Goal: Information Seeking & Learning: Learn about a topic

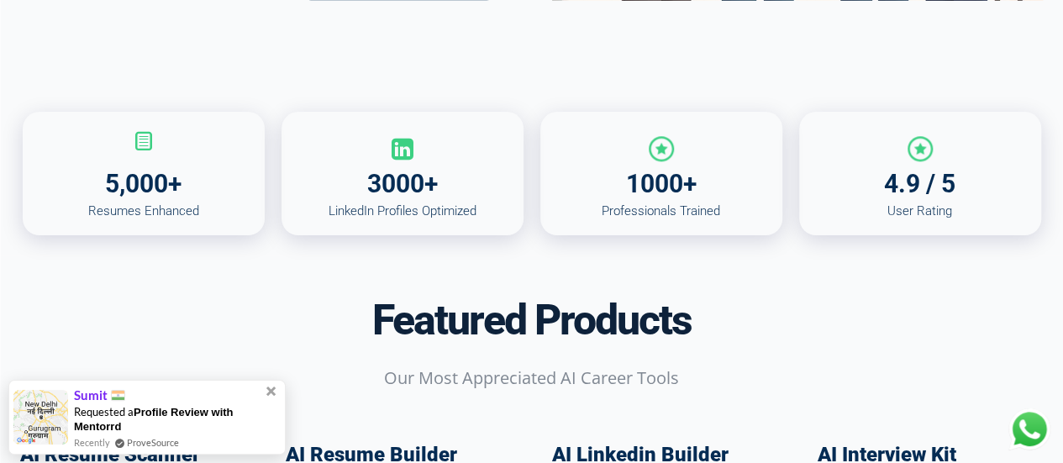
scroll to position [757, 0]
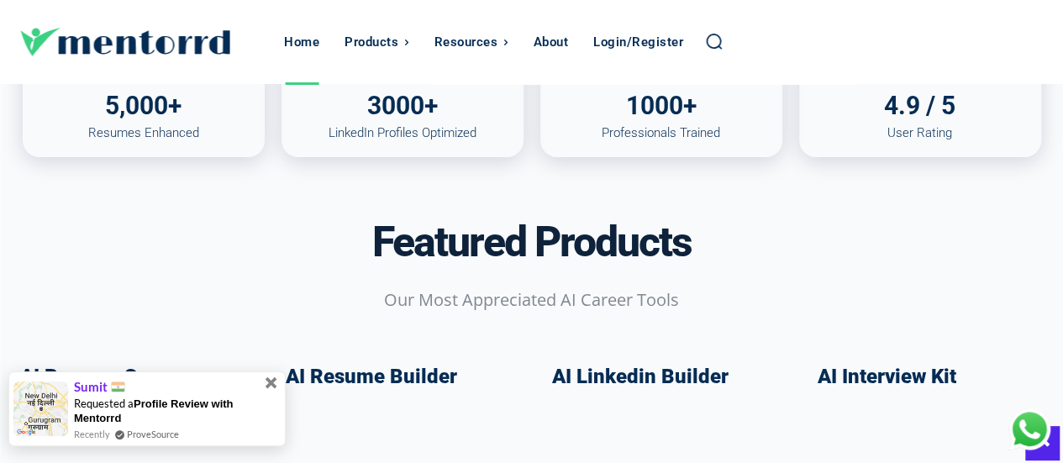
click at [272, 388] on span at bounding box center [271, 382] width 18 height 18
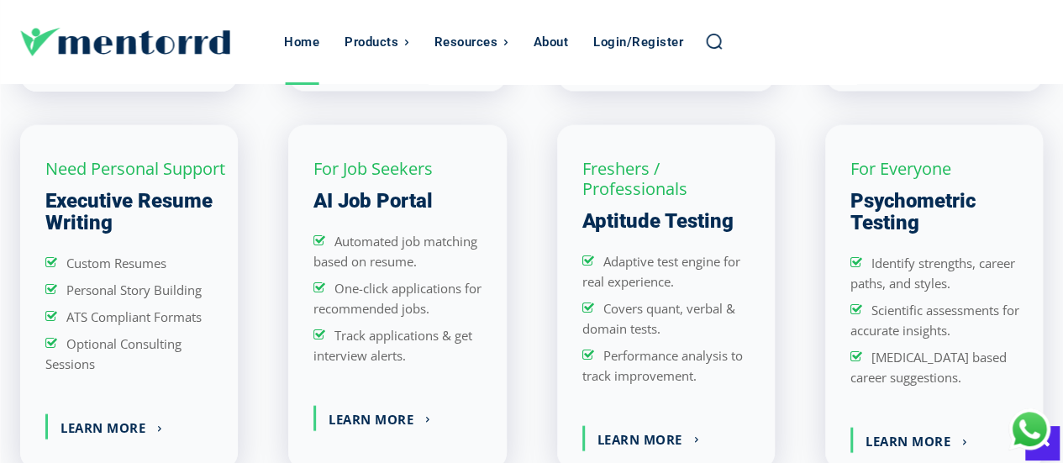
scroll to position [1850, 0]
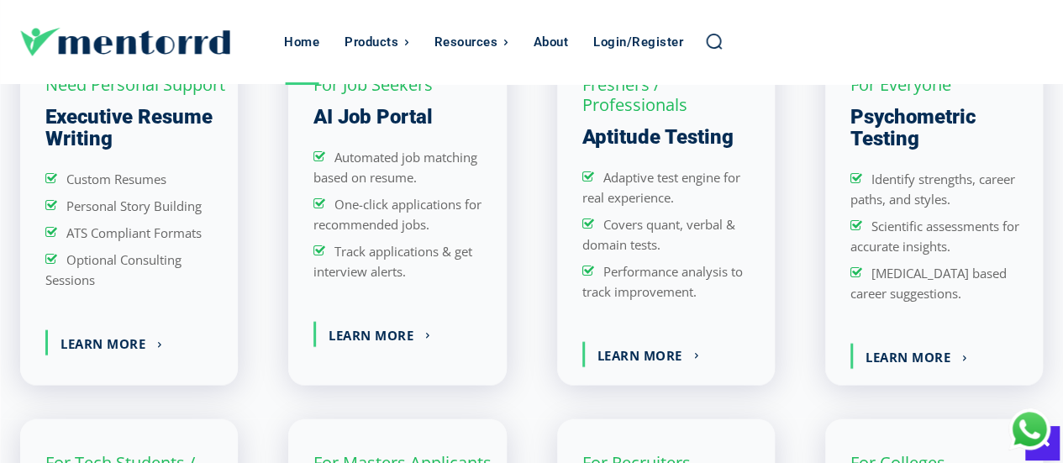
drag, startPoint x: 92, startPoint y: 352, endPoint x: 0, endPoint y: 388, distance: 99.3
click at [92, 352] on link "Learn More" at bounding box center [111, 342] width 127 height 25
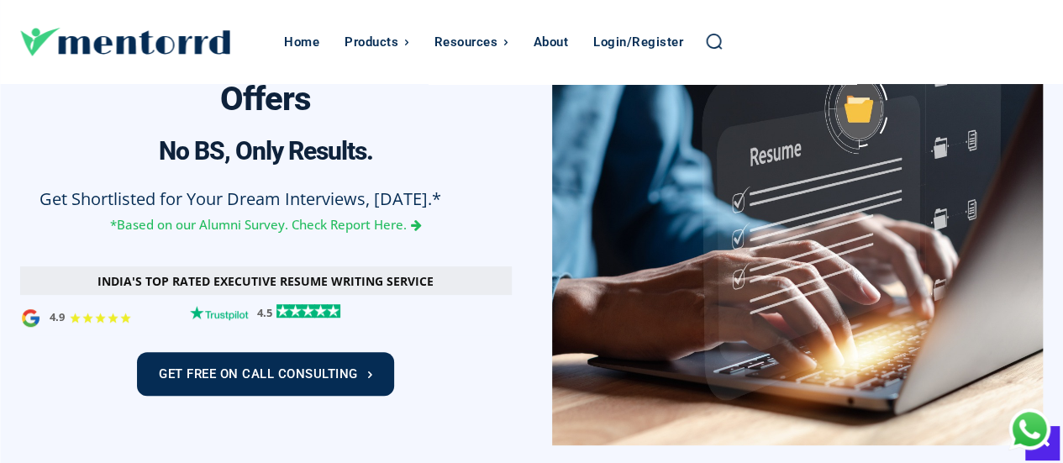
scroll to position [0, 3667]
click at [408, 233] on link "*Based on our Alumni Survey. Check Report Here." at bounding box center [266, 223] width 312 height 18
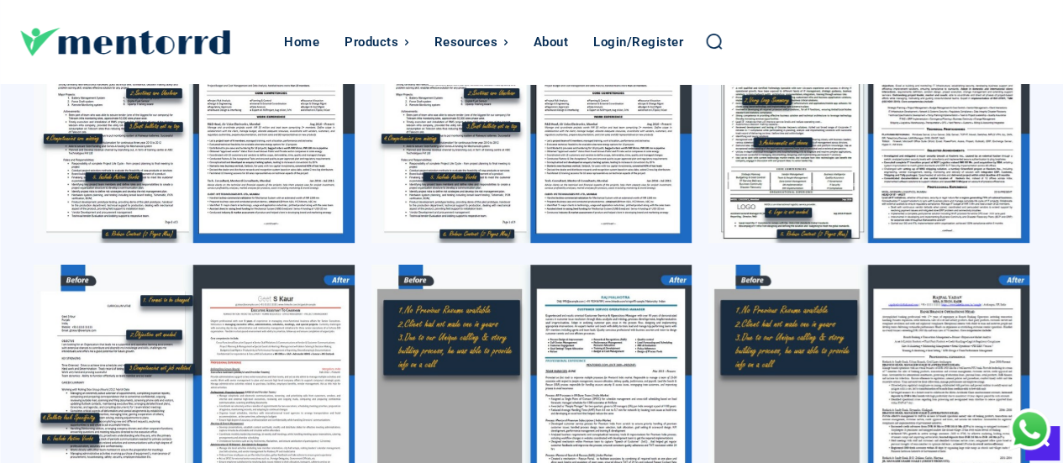
scroll to position [6810, 0]
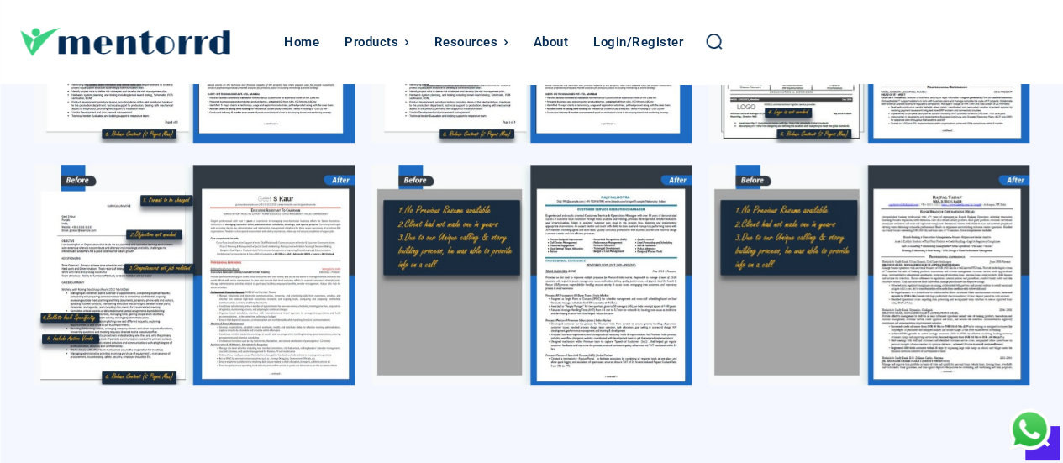
click at [805, 181] on img at bounding box center [869, 275] width 321 height 220
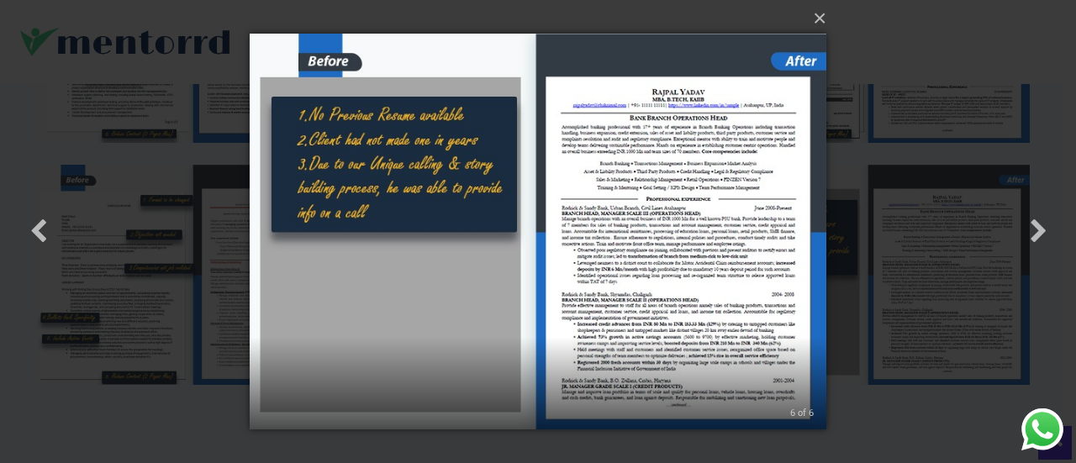
scroll to position [0, 244]
click at [673, 251] on img at bounding box center [539, 231] width 578 height 463
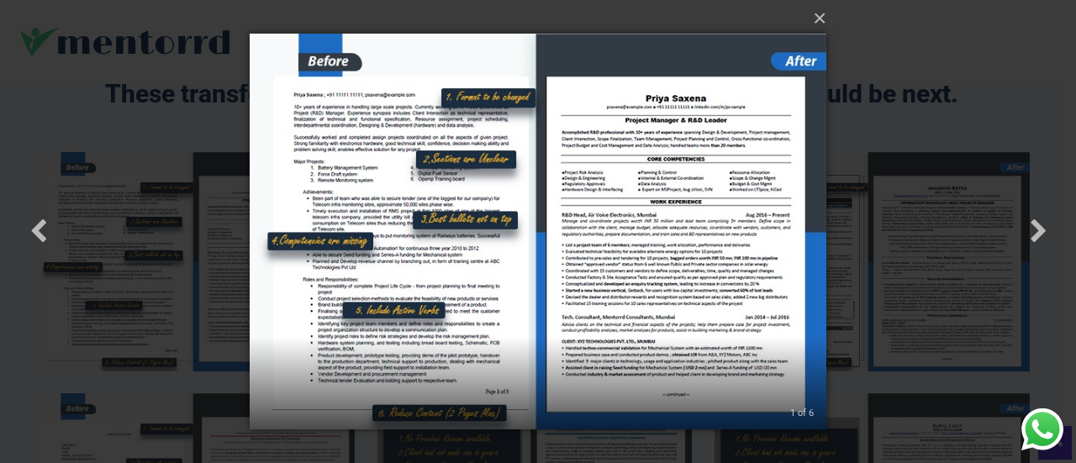
scroll to position [6568, 0]
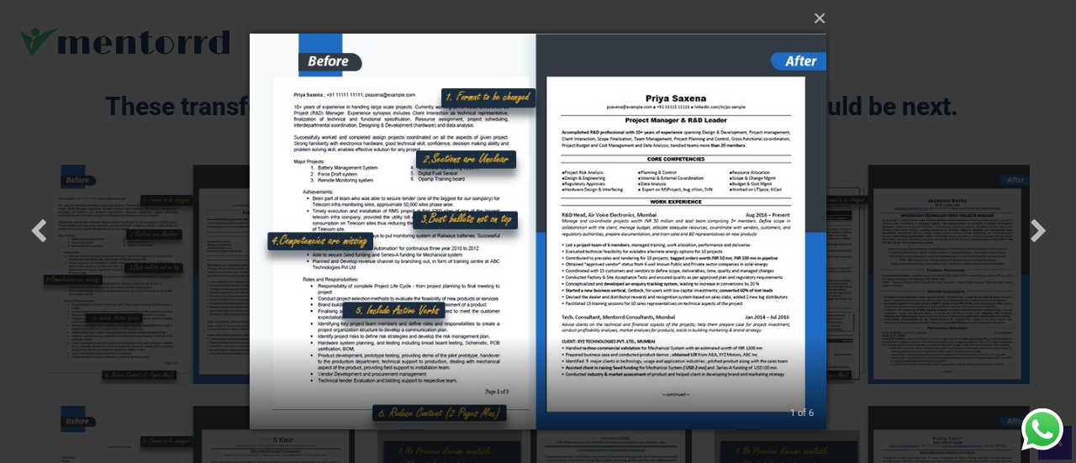
click at [375, 254] on img at bounding box center [539, 231] width 578 height 463
click at [675, 288] on img at bounding box center [539, 231] width 578 height 463
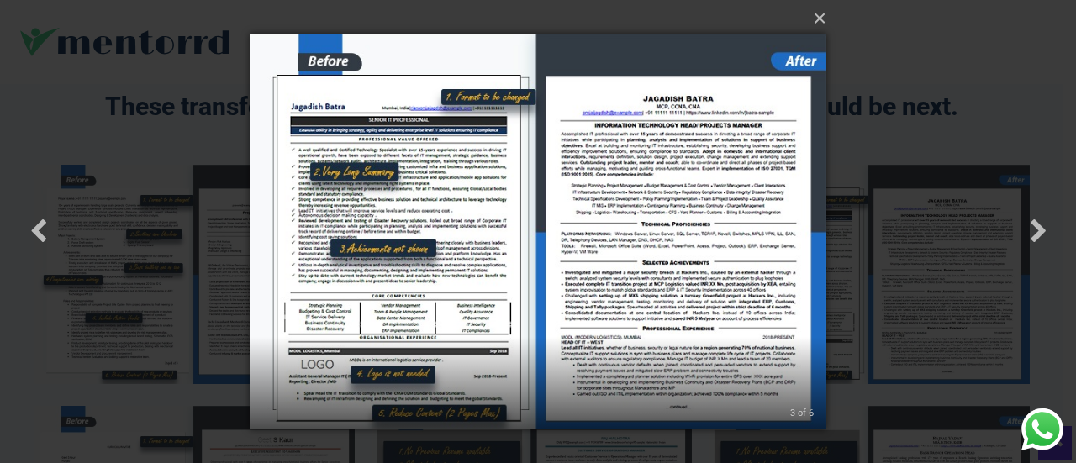
click at [728, 347] on div "× 3 of 6" at bounding box center [539, 231] width 578 height 463
click at [716, 310] on img at bounding box center [539, 231] width 578 height 463
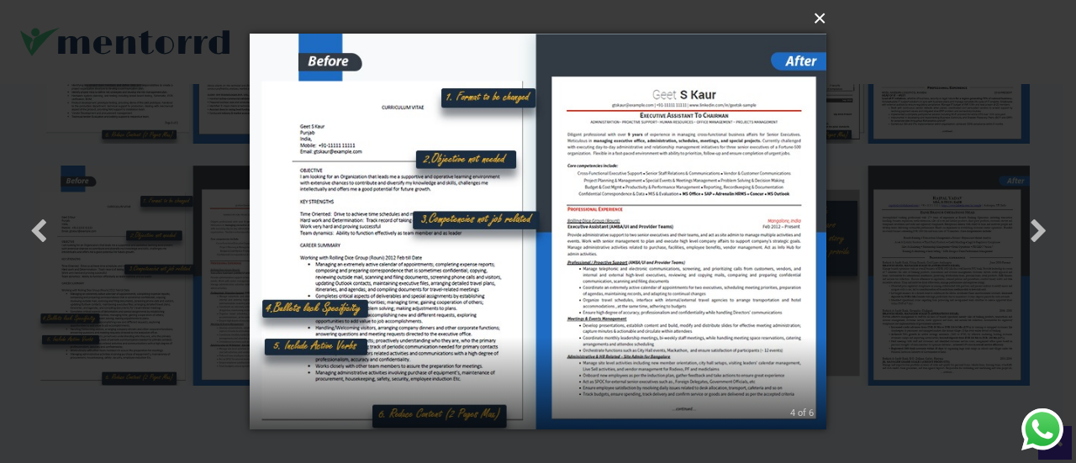
click at [820, 14] on button "×" at bounding box center [544, 18] width 578 height 37
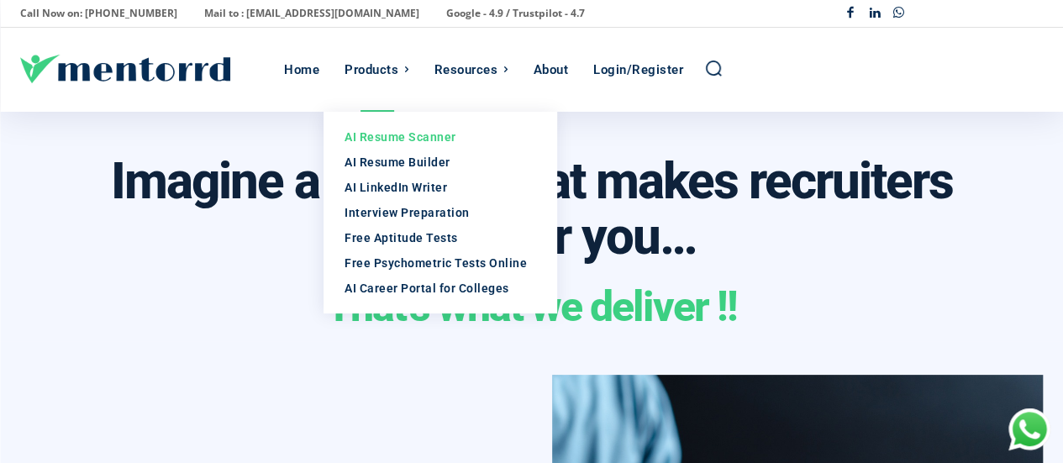
scroll to position [0, 2200]
click at [397, 140] on div "AI Resume Scanner" at bounding box center [441, 137] width 192 height 17
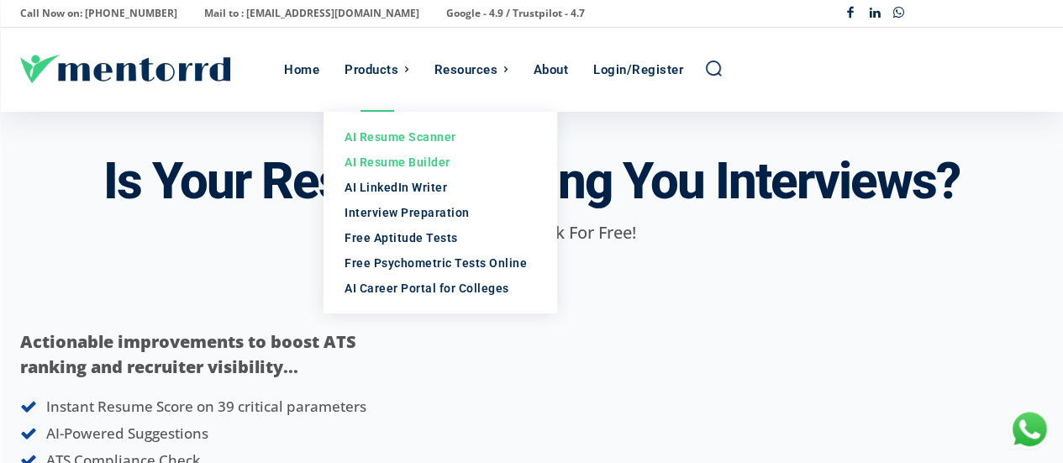
click at [387, 162] on div "AI Resume Builder" at bounding box center [441, 162] width 192 height 17
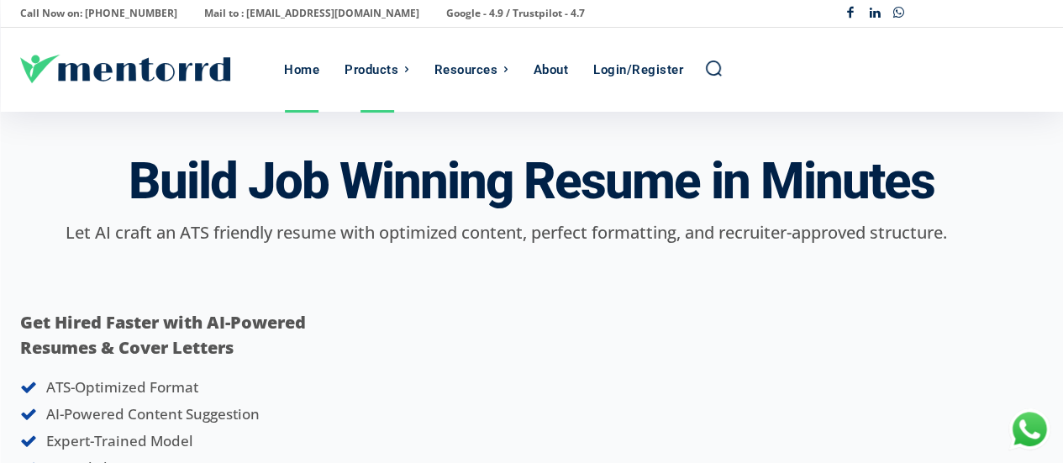
click at [295, 63] on div "Home" at bounding box center [301, 70] width 35 height 84
